Goal: Transaction & Acquisition: Purchase product/service

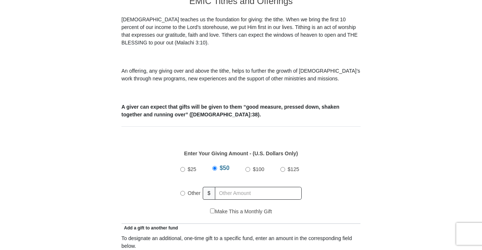
scroll to position [218, 0]
click at [189, 190] on label "Other" at bounding box center [194, 194] width 18 height 16
click at [185, 192] on input "Other" at bounding box center [182, 194] width 5 height 5
radio input "true"
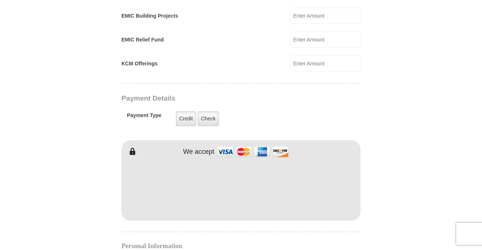
scroll to position [519, 0]
type input "4"
type input "Cheryl"
type input "Cameron"
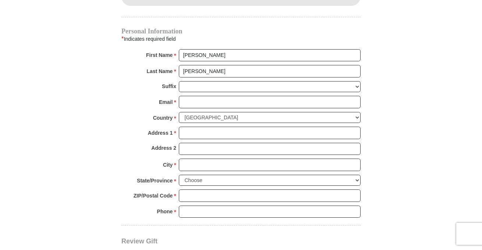
scroll to position [733, 0]
click at [273, 97] on input "Email *" at bounding box center [270, 103] width 182 height 12
type input "cameroncheryl10@gmail.com"
type input "1620 E. Broad St."
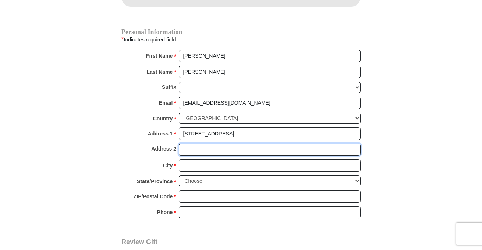
type input "Apt 701"
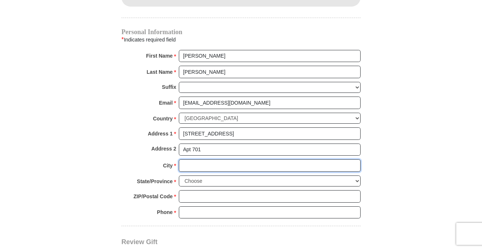
type input "Columbus"
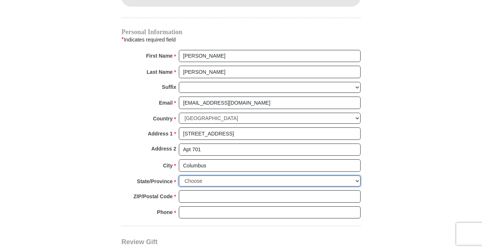
select select "OH"
type input "43203"
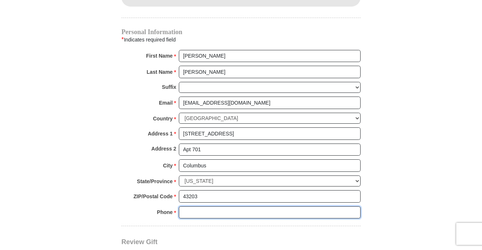
type input "6148176291"
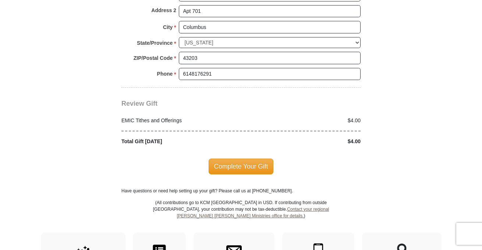
scroll to position [872, 0]
click at [259, 162] on span "Complete Your Gift" at bounding box center [240, 166] width 65 height 15
